Goal: Transaction & Acquisition: Purchase product/service

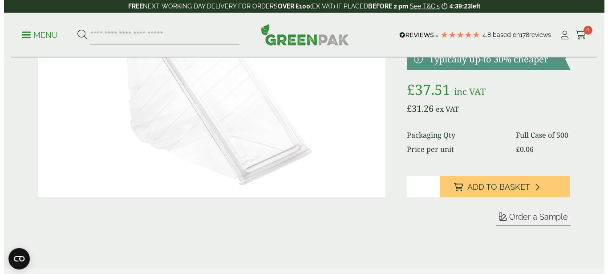
scroll to position [136, 0]
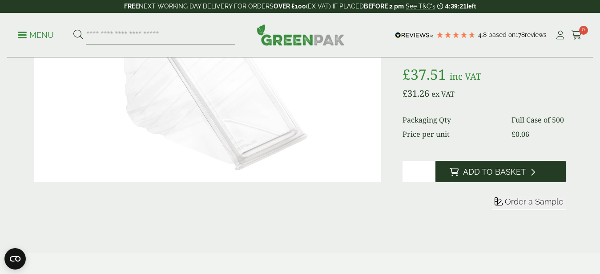
click at [477, 176] on span "Add to Basket" at bounding box center [494, 172] width 63 height 10
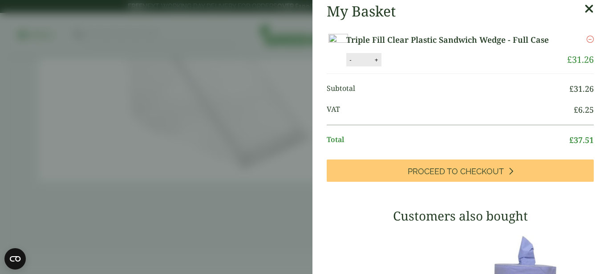
scroll to position [117, 0]
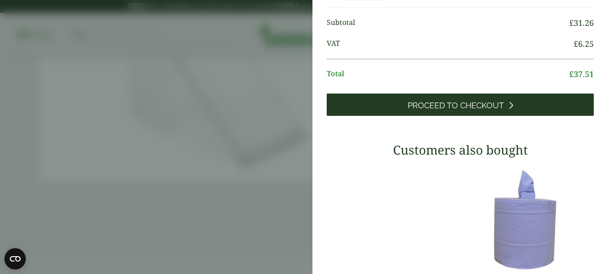
click at [414, 110] on span "Proceed to Checkout" at bounding box center [455, 106] width 96 height 10
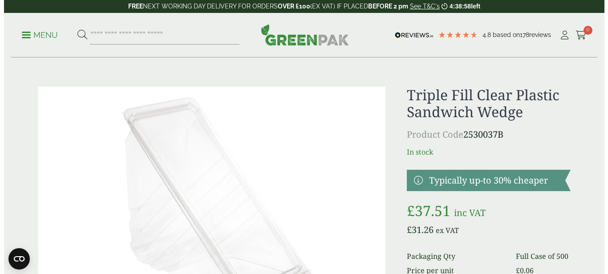
scroll to position [136, 0]
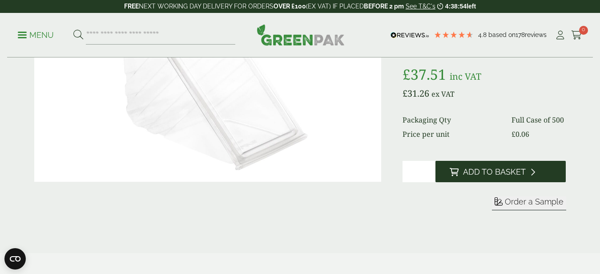
click at [477, 171] on span "Add to Basket" at bounding box center [494, 172] width 63 height 10
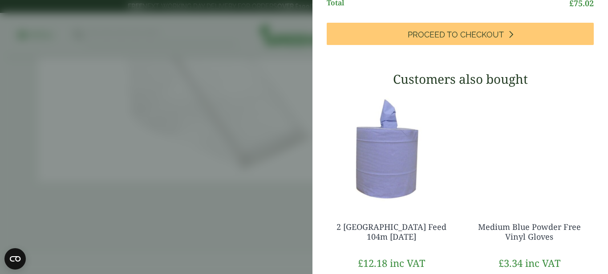
scroll to position [235, 0]
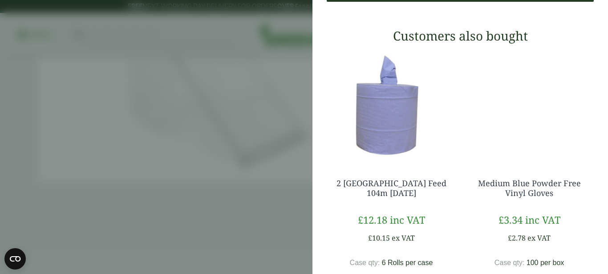
scroll to position [188, 0]
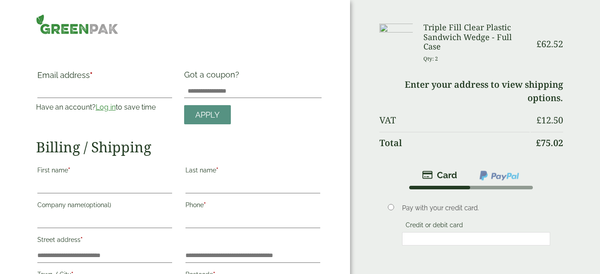
click at [445, 59] on p "Qty: 2" at bounding box center [476, 59] width 106 height 14
click at [435, 58] on small "Qty: 2" at bounding box center [430, 58] width 15 height 7
drag, startPoint x: 432, startPoint y: 59, endPoint x: 457, endPoint y: 58, distance: 24.9
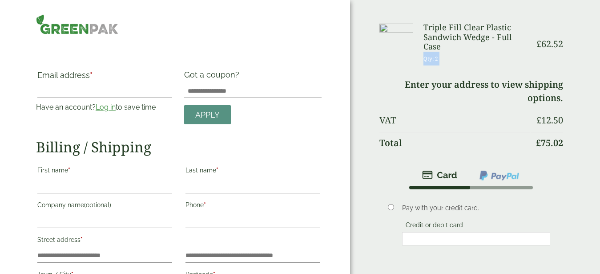
click at [457, 58] on p "Qty: 2" at bounding box center [476, 59] width 106 height 14
click at [444, 60] on p "Qty: 2" at bounding box center [476, 59] width 106 height 14
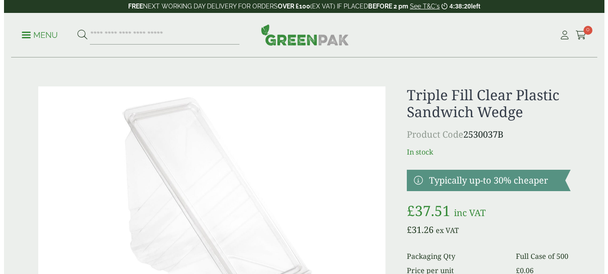
scroll to position [136, 0]
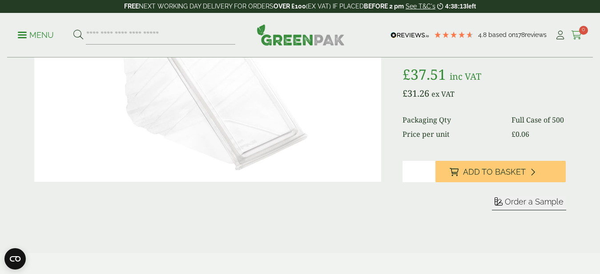
click at [579, 31] on span "0" at bounding box center [583, 30] width 9 height 9
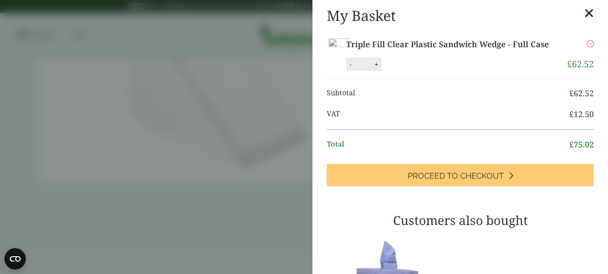
click at [354, 68] on button "-" at bounding box center [349, 64] width 7 height 8
type input "*"
click at [427, 71] on button "Update" at bounding box center [405, 64] width 44 height 13
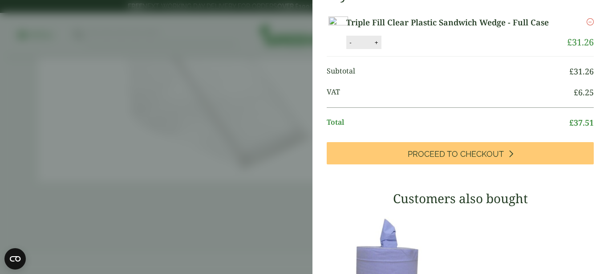
scroll to position [176, 0]
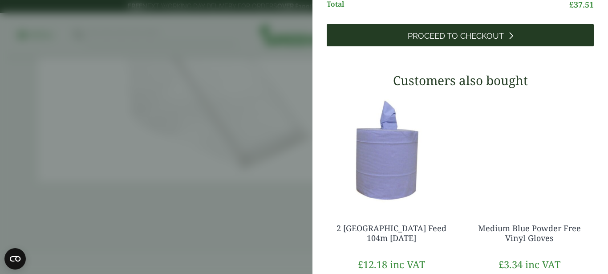
click at [452, 41] on span "Proceed to Checkout" at bounding box center [455, 36] width 96 height 10
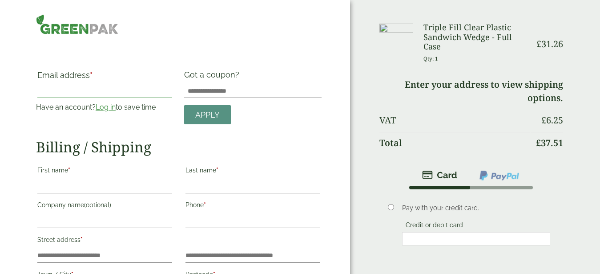
click at [66, 91] on input "Email address *" at bounding box center [104, 91] width 135 height 14
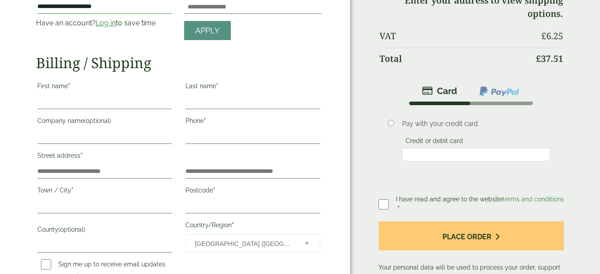
scroll to position [91, 0]
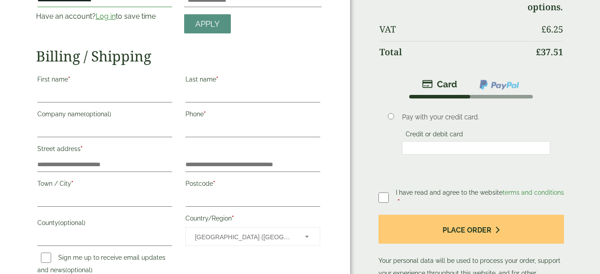
type input "**********"
click at [73, 96] on input "First name *" at bounding box center [104, 95] width 135 height 14
type input "****"
click at [216, 90] on input "Last name *" at bounding box center [252, 95] width 135 height 14
type input "******"
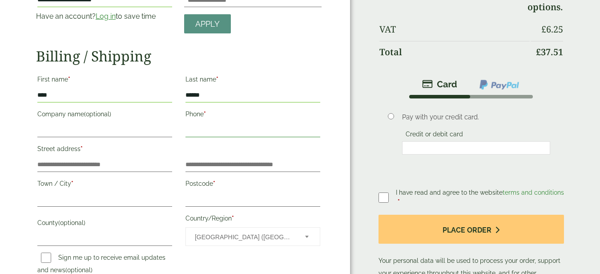
click at [224, 127] on input "Phone *" at bounding box center [252, 130] width 135 height 14
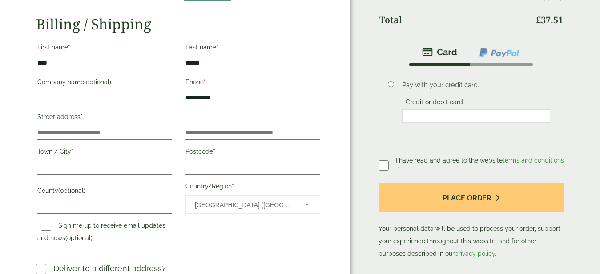
scroll to position [136, 0]
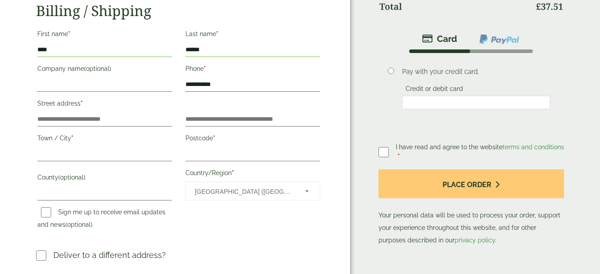
type input "**********"
click at [113, 121] on input "Street address *" at bounding box center [104, 119] width 135 height 14
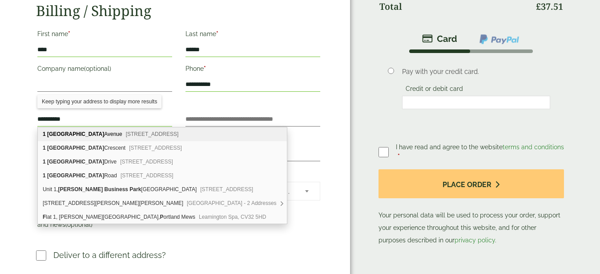
click at [137, 136] on span "Rawdon, Leeds, LS19 6LZ" at bounding box center [152, 134] width 53 height 6
type input "**********"
type input "******"
type input "*****"
type input "********"
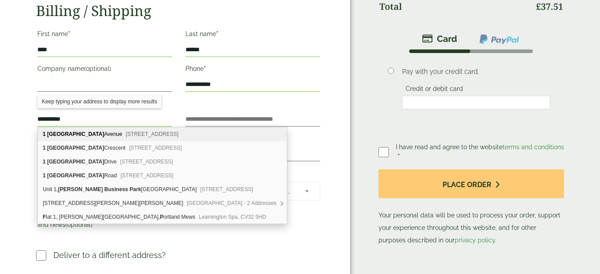
type input "**********"
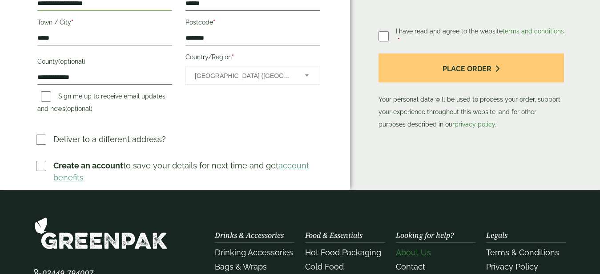
scroll to position [181, 0]
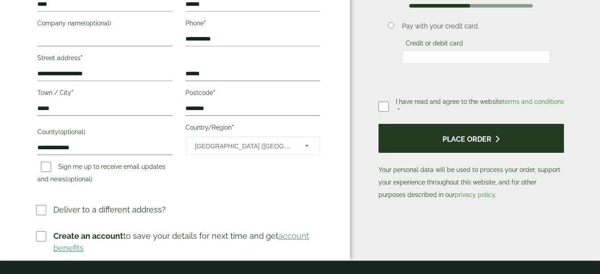
click at [447, 137] on button "Place order" at bounding box center [471, 138] width 185 height 29
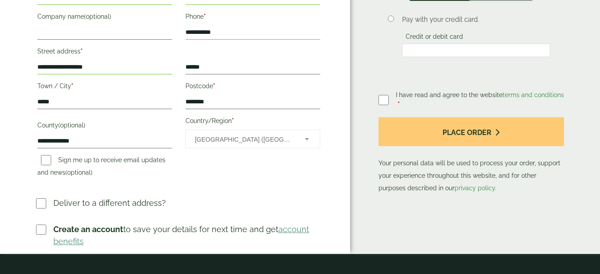
scroll to position [233, 0]
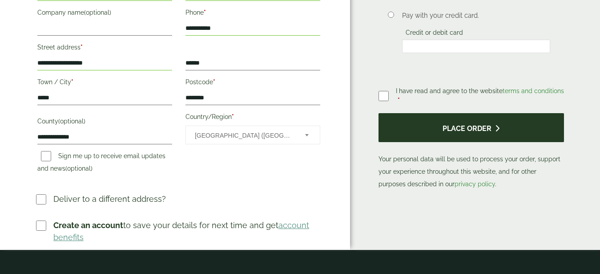
click at [463, 129] on button "Place order" at bounding box center [471, 127] width 185 height 29
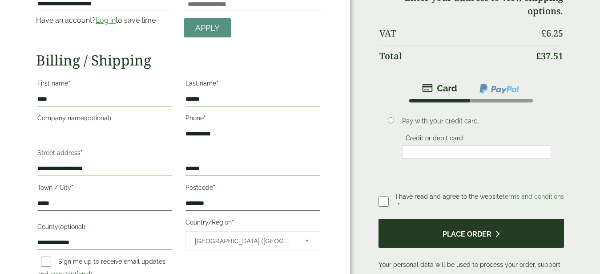
scroll to position [136, 0]
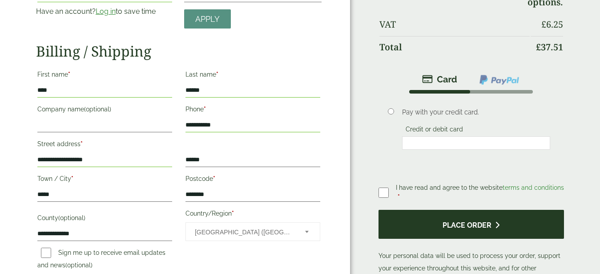
click at [429, 218] on button "Place order" at bounding box center [471, 223] width 185 height 29
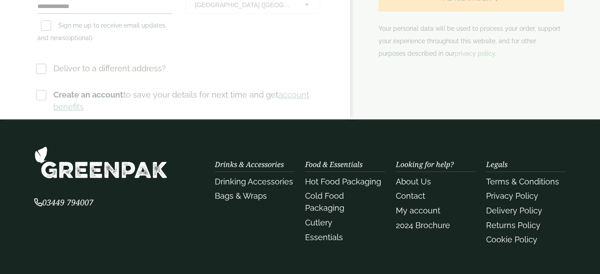
scroll to position [91, 0]
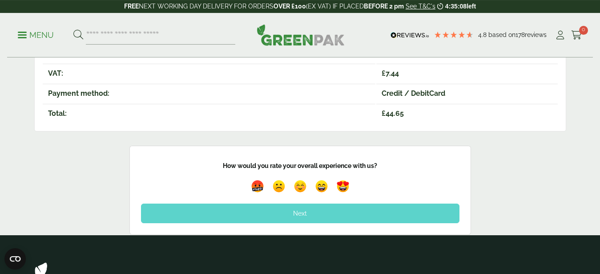
scroll to position [272, 0]
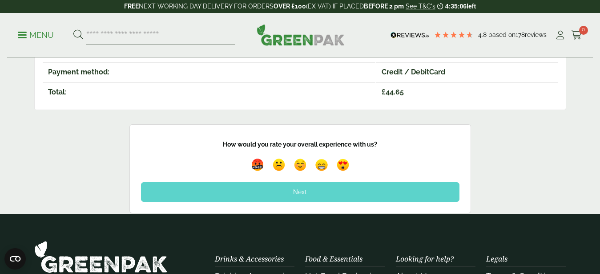
click at [291, 196] on div "Next" at bounding box center [300, 192] width 318 height 20
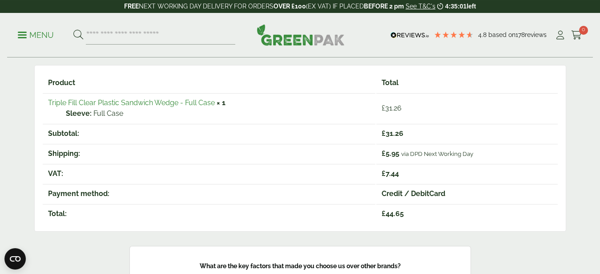
scroll to position [0, 0]
